Goal: Register for event/course: Register for event/course

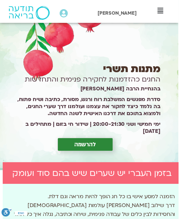
scroll to position [85, 0]
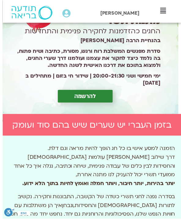
click at [90, 101] on span "להרשמה" at bounding box center [84, 97] width 22 height 7
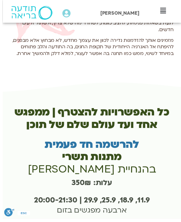
scroll to position [1330, -3]
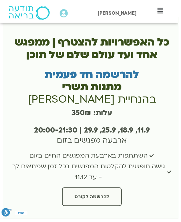
click at [98, 197] on span "להרשמה לקורס" at bounding box center [93, 199] width 35 height 5
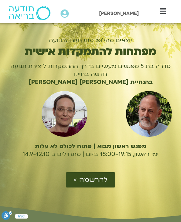
click at [94, 176] on span "להרשמה >" at bounding box center [90, 180] width 34 height 8
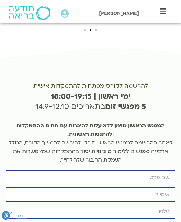
scroll to position [1733, 0]
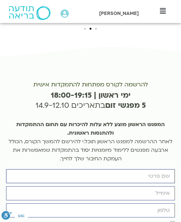
click at [132, 169] on input "firstname" at bounding box center [90, 176] width 169 height 14
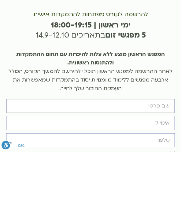
type input "Ofra"
type input "09_feeds_tiniest@icloud.com"
click at [127, 204] on input "cellphone" at bounding box center [90, 211] width 169 height 14
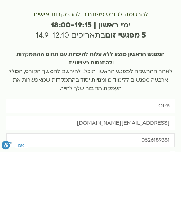
type input "0526189381"
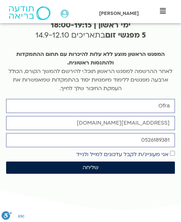
click at [95, 165] on span "שליחה" at bounding box center [90, 168] width 16 height 6
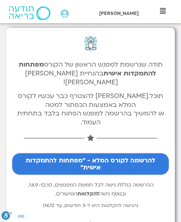
click at [96, 157] on span "להרשמה לקורס המלא - "מפתחות להתמקדות אישית"" at bounding box center [91, 164] width 142 height 14
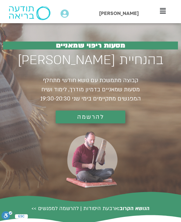
click at [39, 14] on img at bounding box center [30, 13] width 42 height 14
click at [68, 17] on icon at bounding box center [64, 13] width 8 height 9
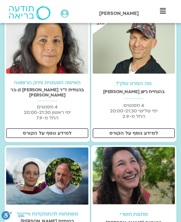
scroll to position [150, 0]
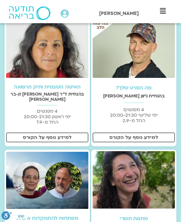
click at [32, 135] on span "למידע נוסף על הקורס" at bounding box center [47, 137] width 49 height 5
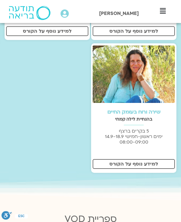
scroll to position [395, 0]
click at [116, 161] on span "למידע נוסף על הקורס" at bounding box center [133, 163] width 49 height 5
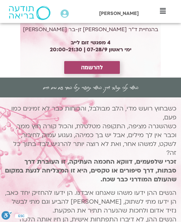
scroll to position [100, 0]
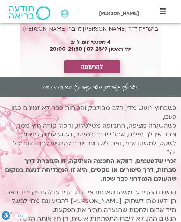
click at [51, 167] on b "זכרי שלפעמים, דווקא החכמה העתיקה, זו העוברת דרך סבתות, דרך סיפורים או טקסים, הי…" at bounding box center [90, 170] width 171 height 26
click at [89, 69] on span "להרשמה" at bounding box center [92, 66] width 22 height 7
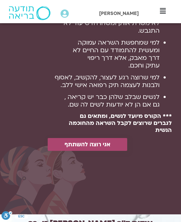
scroll to position [1648, 0]
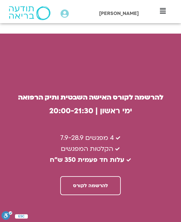
click at [84, 183] on span "להרשמה לקורס" at bounding box center [90, 185] width 35 height 5
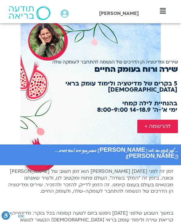
click at [154, 123] on span "להרשמה >" at bounding box center [157, 126] width 26 height 6
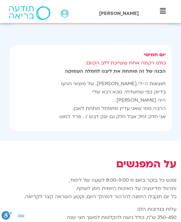
scroll to position [1163, 0]
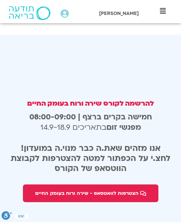
click at [89, 190] on span "הצטרפות לוואטסאפ - שירה ורוח בעומק החיים" at bounding box center [86, 192] width 103 height 5
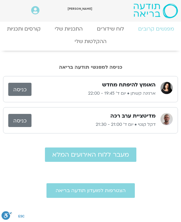
click at [17, 84] on link "כניסה" at bounding box center [19, 89] width 23 height 13
